Goal: Task Accomplishment & Management: Use online tool/utility

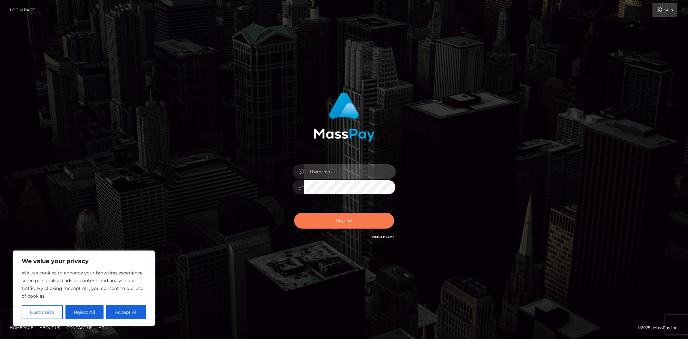
type input "MJSamelo"
click at [341, 213] on button "Sign in" at bounding box center [344, 221] width 100 height 16
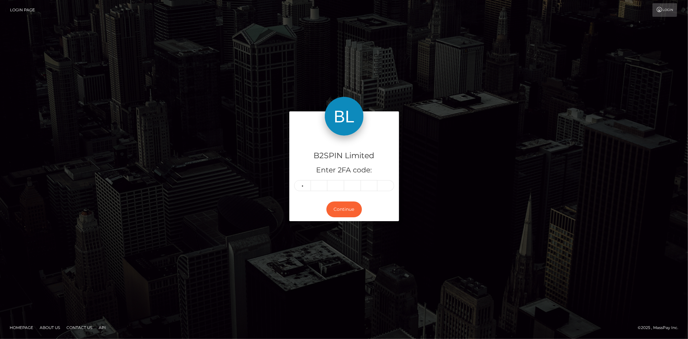
type input "1"
type input "6"
type input "7"
type input "8"
type input "2"
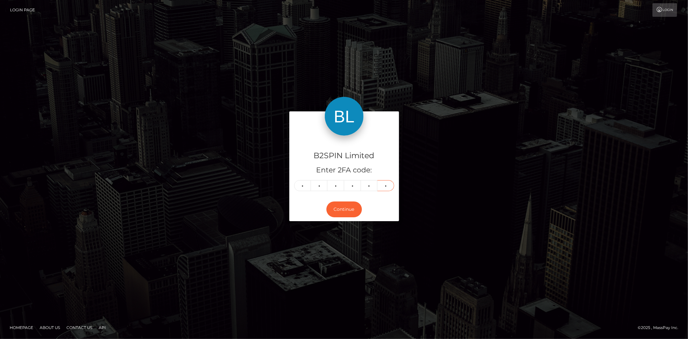
type input "8"
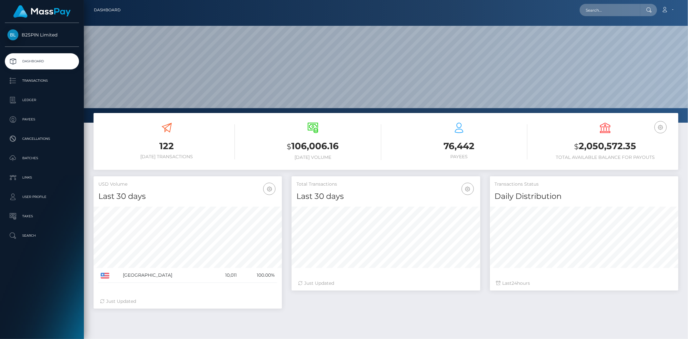
scroll to position [114, 188]
click at [607, 12] on input "text" at bounding box center [610, 10] width 61 height 12
paste input "3187186"
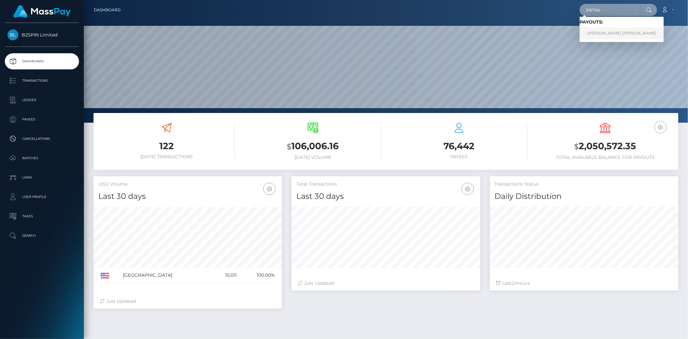
type input "3187186"
click at [610, 31] on link "JORY STAN RAYTON" at bounding box center [622, 33] width 84 height 12
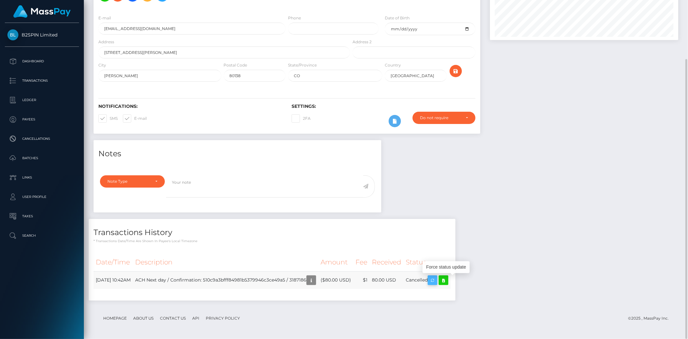
scroll to position [77, 188]
click at [431, 280] on td "Cancelled" at bounding box center [427, 280] width 47 height 18
click at [447, 280] on icon at bounding box center [444, 280] width 8 height 8
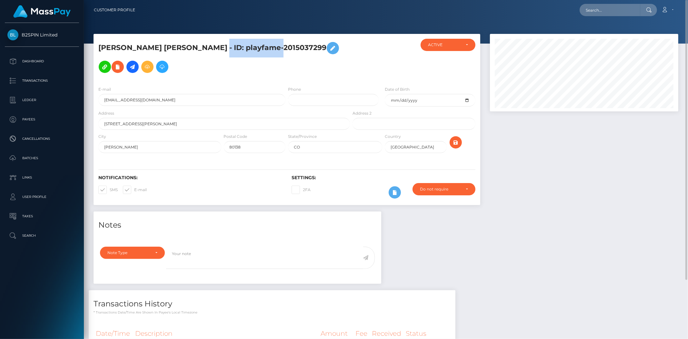
drag, startPoint x: 191, startPoint y: 48, endPoint x: 270, endPoint y: 46, distance: 78.7
click at [270, 46] on h5 "JORY STAN RAYTON - ID: playfame-2015037299" at bounding box center [222, 57] width 248 height 37
copy h5 "playfame-2015037299"
click at [147, 122] on input "11401 donley dr" at bounding box center [224, 124] width 252 height 12
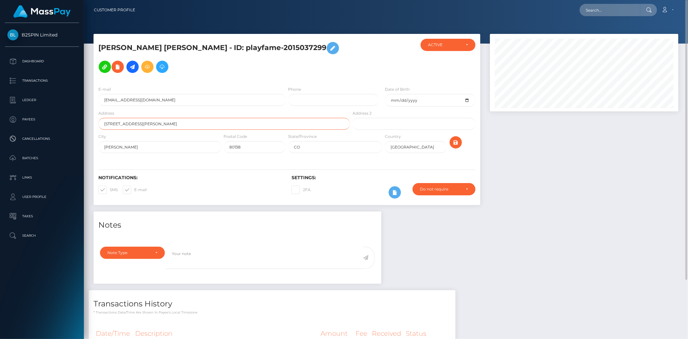
click at [147, 122] on input "11401 donley dr" at bounding box center [224, 124] width 252 height 12
click at [157, 147] on input "parker" at bounding box center [159, 147] width 123 height 12
click at [318, 144] on input "CO" at bounding box center [335, 147] width 94 height 12
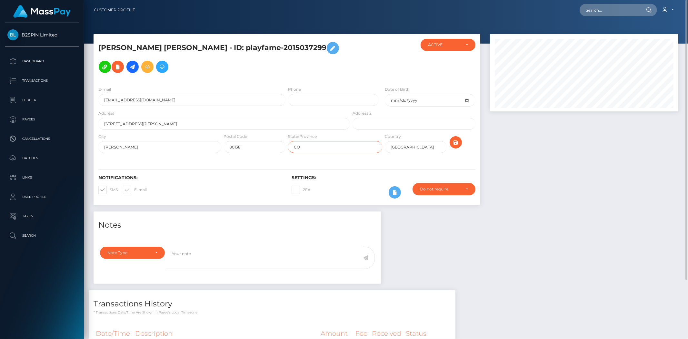
click at [318, 144] on input "CO" at bounding box center [335, 147] width 94 height 12
click at [290, 154] on div "State/Province CO" at bounding box center [335, 144] width 97 height 23
click at [266, 145] on input "80138" at bounding box center [255, 147] width 62 height 12
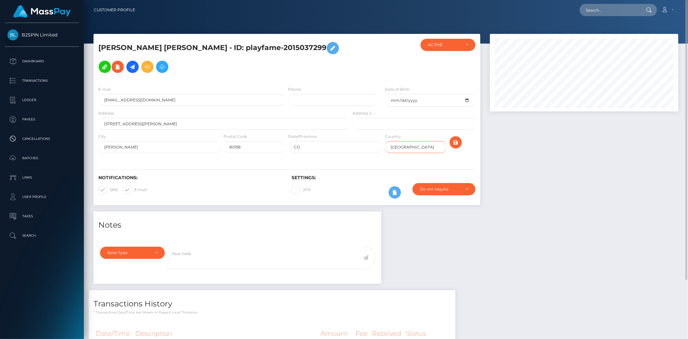
click at [395, 144] on input "USA" at bounding box center [416, 147] width 62 height 12
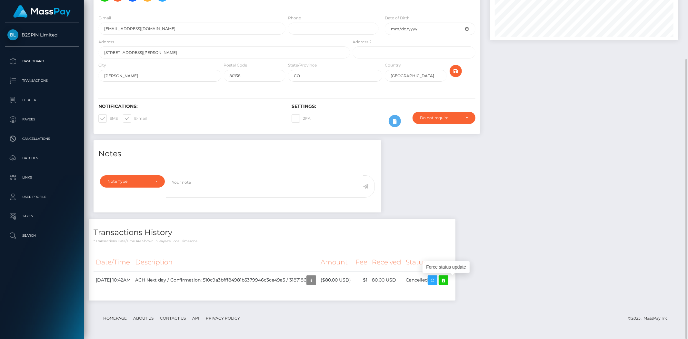
scroll to position [77, 188]
click at [447, 281] on icon at bounding box center [444, 280] width 8 height 8
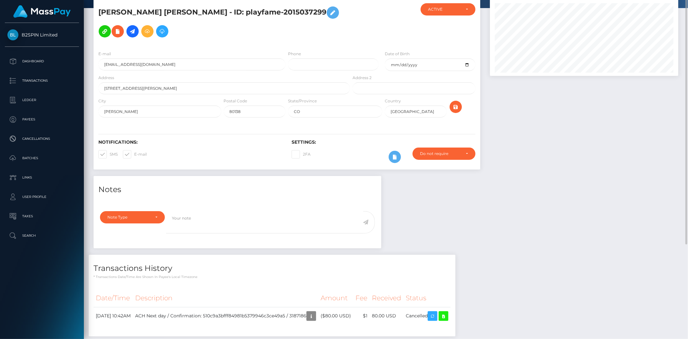
scroll to position [0, 0]
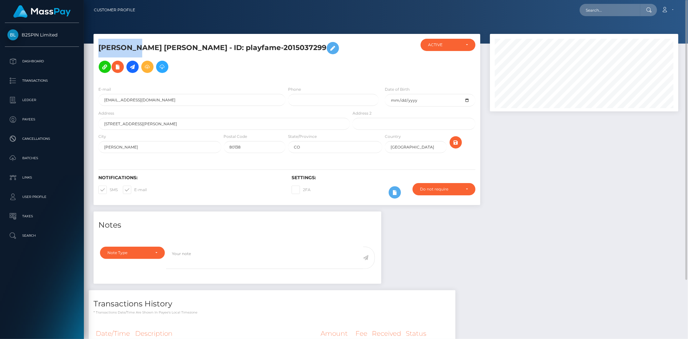
drag, startPoint x: 137, startPoint y: 47, endPoint x: 95, endPoint y: 46, distance: 41.6
click at [95, 46] on div "JORY STAN RAYTON - ID: playfame-2015037299" at bounding box center [223, 60] width 258 height 42
copy h5 "JORY STAN"
click at [161, 44] on h5 "JORY STAN RAYTON - ID: playfame-2015037299" at bounding box center [222, 57] width 248 height 37
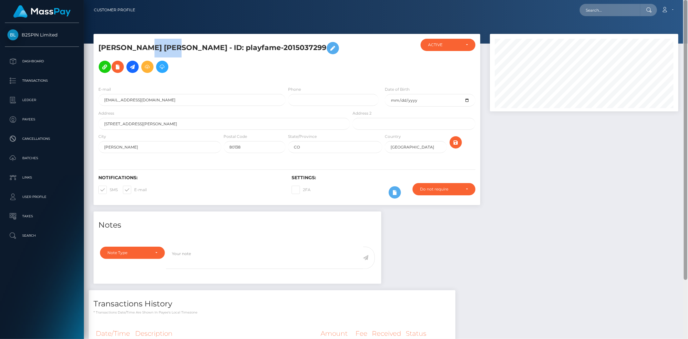
copy h5 "RAYTON"
click at [159, 99] on input "joryrayton2@hotmail.com" at bounding box center [191, 100] width 187 height 12
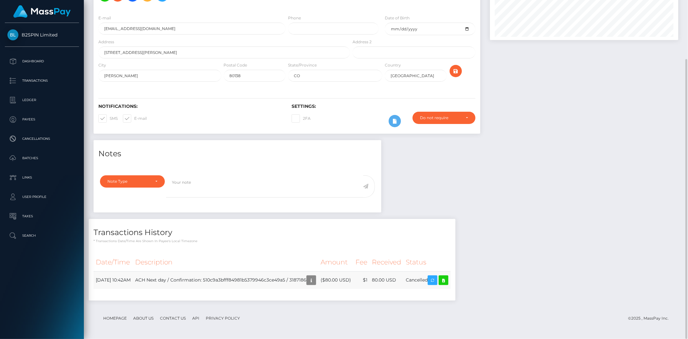
click at [393, 279] on td "80.00 USD" at bounding box center [387, 280] width 34 height 18
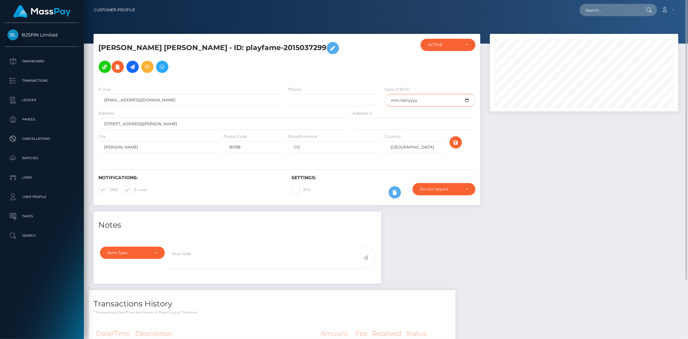
click at [401, 100] on input "1962-10-09" at bounding box center [430, 100] width 91 height 13
click at [464, 101] on input "1962-10-09" at bounding box center [430, 100] width 91 height 13
drag, startPoint x: 544, startPoint y: 158, endPoint x: 546, endPoint y: 162, distance: 4.4
click at [544, 159] on div at bounding box center [584, 122] width 198 height 177
click at [470, 215] on div "Notes Note Type Compliance Clear Compliance General Note Type" at bounding box center [386, 294] width 595 height 167
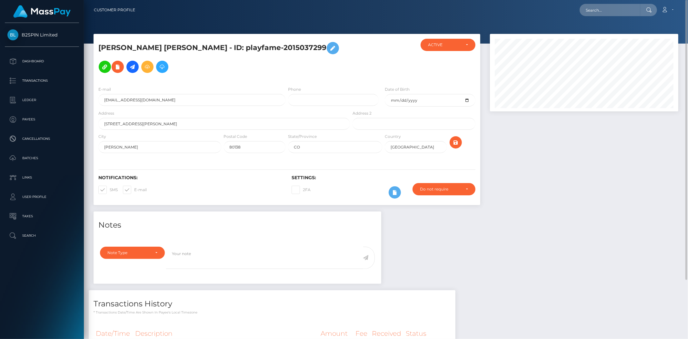
scroll to position [71, 0]
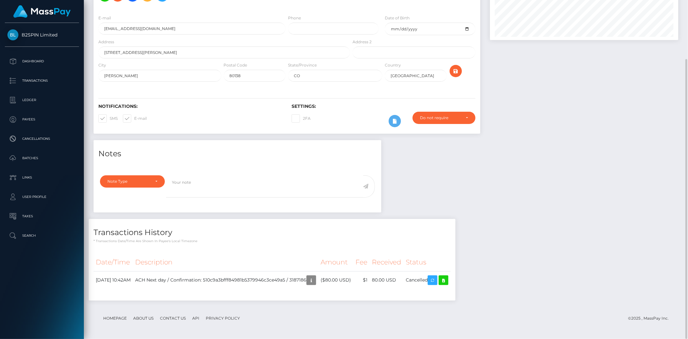
click at [512, 167] on div "Notes Note Type Compliance Clear Compliance General Note Type" at bounding box center [386, 223] width 595 height 167
click at [517, 169] on div "Notes Note Type Compliance Clear Compliance General Note Type" at bounding box center [386, 223] width 595 height 167
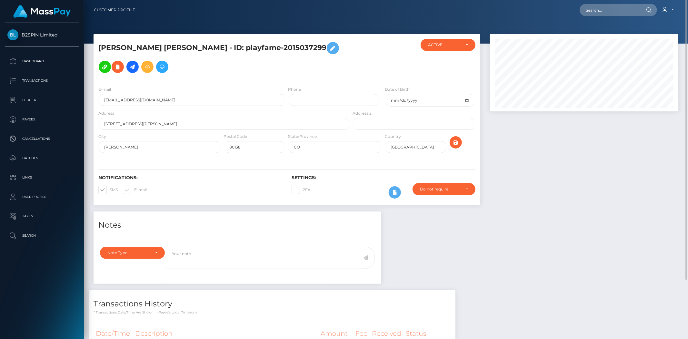
click at [600, 165] on div at bounding box center [584, 122] width 198 height 177
click at [602, 182] on div at bounding box center [584, 122] width 198 height 177
drag, startPoint x: 599, startPoint y: 186, endPoint x: 614, endPoint y: 183, distance: 14.8
click at [599, 186] on div at bounding box center [584, 122] width 198 height 177
click at [534, 202] on div at bounding box center [584, 122] width 198 height 177
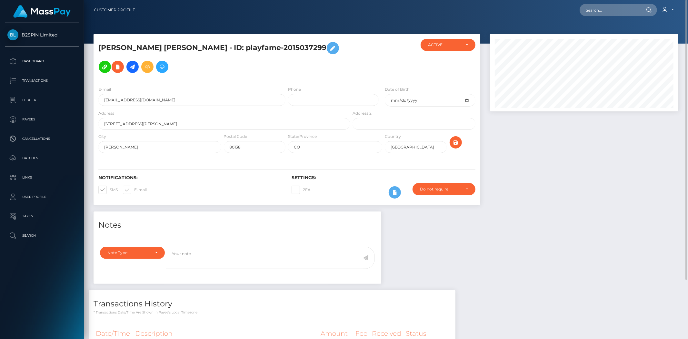
click at [540, 169] on div at bounding box center [584, 122] width 198 height 177
click at [569, 186] on div at bounding box center [584, 122] width 198 height 177
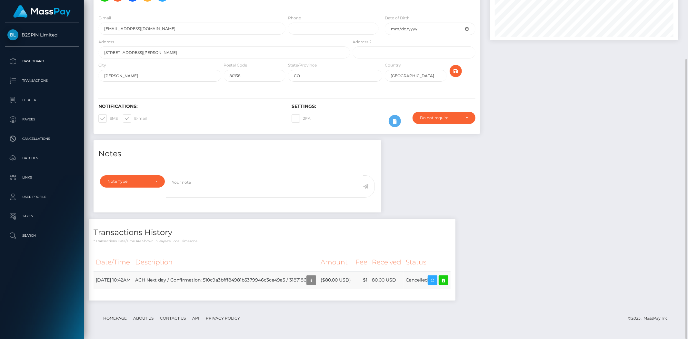
click at [314, 278] on td "ACH Next day / Confirmation: 510c9a3bfff84981b5379946c3ce49a5 / 3187186" at bounding box center [226, 280] width 186 height 18
copy td "3187186"
click at [587, 192] on div "Notes Note Type Compliance Clear Compliance General Note Type" at bounding box center [386, 223] width 595 height 167
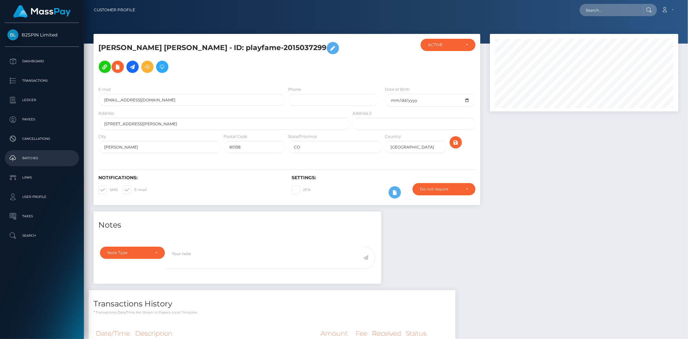
click at [41, 160] on p "Batches" at bounding box center [41, 158] width 69 height 10
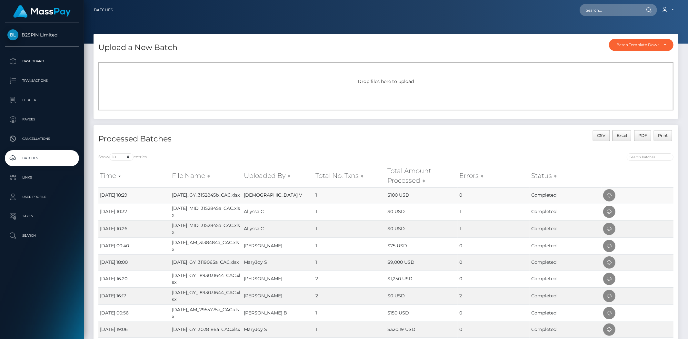
click at [451, 201] on td "$100 USD" at bounding box center [422, 195] width 72 height 16
click at [492, 146] on div "CSV Excel PDF Print" at bounding box center [532, 139] width 293 height 18
click at [382, 82] on span "Drop files here to upload" at bounding box center [386, 81] width 56 height 6
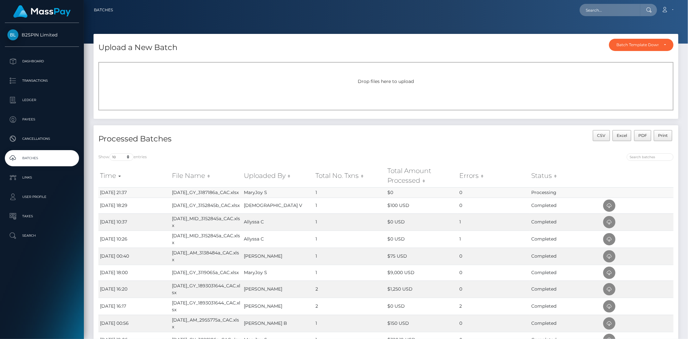
drag, startPoint x: 168, startPoint y: 194, endPoint x: 234, endPoint y: 194, distance: 65.8
click at [234, 194] on tr "[DATE] 21:37 [DATE]_GY_3187186a_CAC.xlsx MaryJoy S 1 $0 0 Processing" at bounding box center [385, 192] width 575 height 10
click at [282, 196] on td "MaryJoy S" at bounding box center [278, 192] width 72 height 10
click at [302, 204] on td "[DEMOGRAPHIC_DATA] V" at bounding box center [278, 205] width 72 height 16
click at [407, 133] on div "CSV Excel PDF Print" at bounding box center [532, 139] width 293 height 18
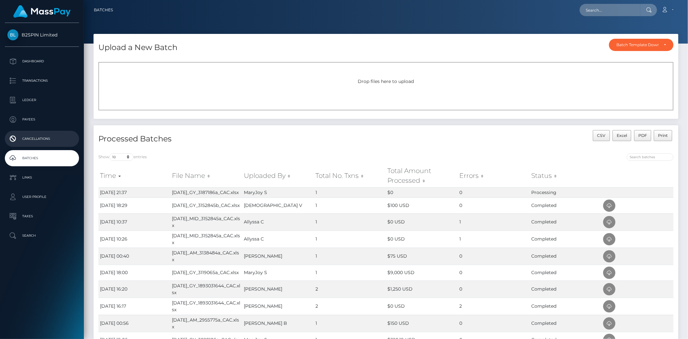
click at [45, 137] on p "Cancellations" at bounding box center [41, 139] width 69 height 10
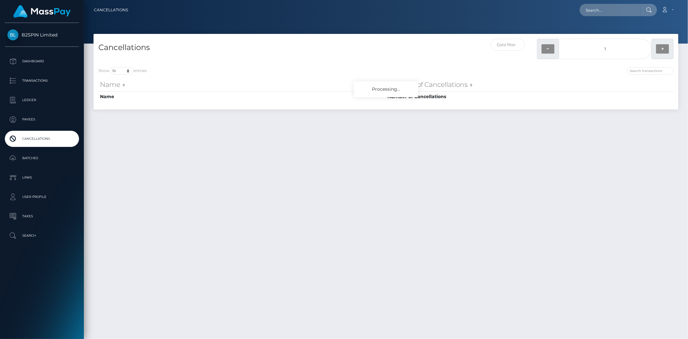
click at [33, 156] on p "Batches" at bounding box center [41, 158] width 69 height 10
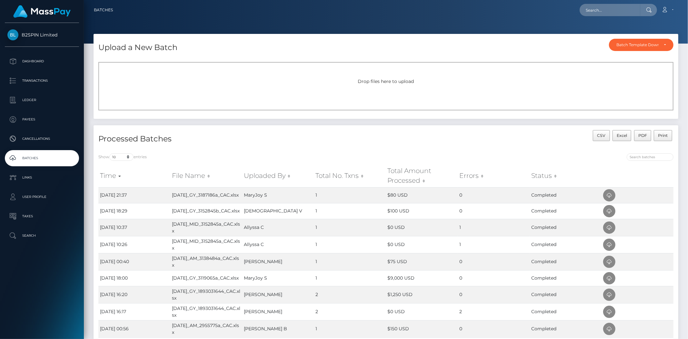
click at [455, 149] on div "Show 10 25 50 All entries Time File Name Uploaded By Total No. Txns Total Amoun…" at bounding box center [386, 263] width 585 height 231
drag, startPoint x: 320, startPoint y: 194, endPoint x: 500, endPoint y: 192, distance: 180.0
click at [500, 192] on tr "[DATE] 21:37 [DATE]_GY_3187186a_CAC.xlsx MaryJoy S 1 $80 USD 0 Completed" at bounding box center [385, 195] width 575 height 16
click at [195, 193] on td "AUG17_GY_3187186a_CAC.xlsx" at bounding box center [206, 195] width 72 height 16
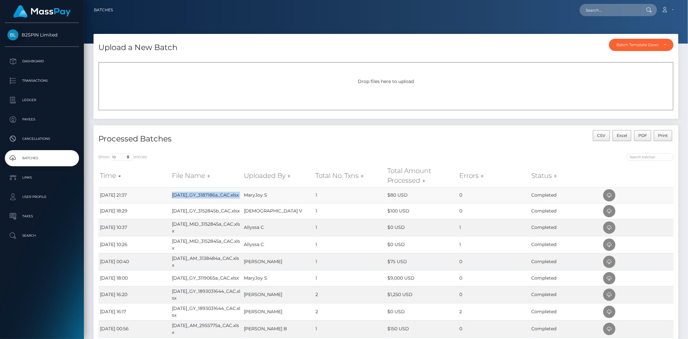
click at [195, 193] on td "AUG17_GY_3187186a_CAC.xlsx" at bounding box center [206, 195] width 72 height 16
copy td "AUG17_GY_3187186a_CAC.xlsx"
click at [207, 198] on td "AUG17_GY_3187186a_CAC.xlsx" at bounding box center [206, 195] width 72 height 16
